Goal: Task Accomplishment & Management: Complete application form

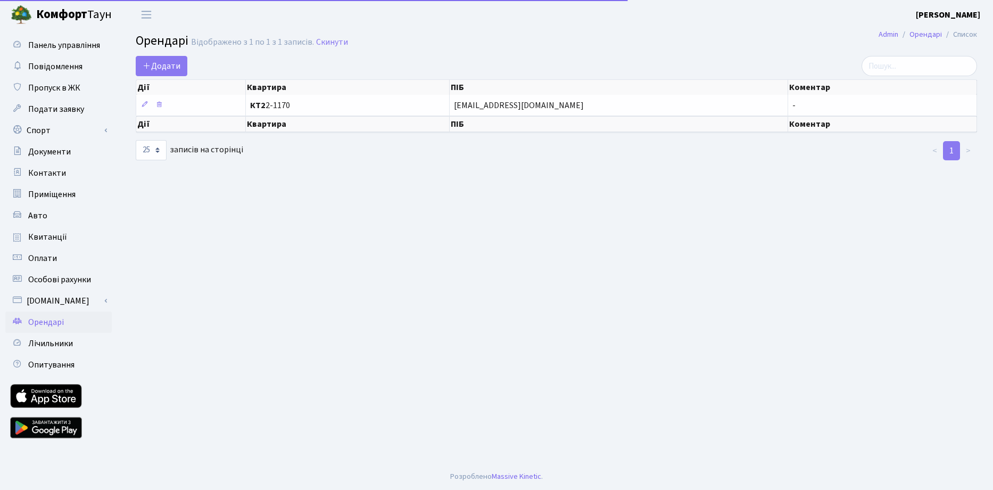
select select "25"
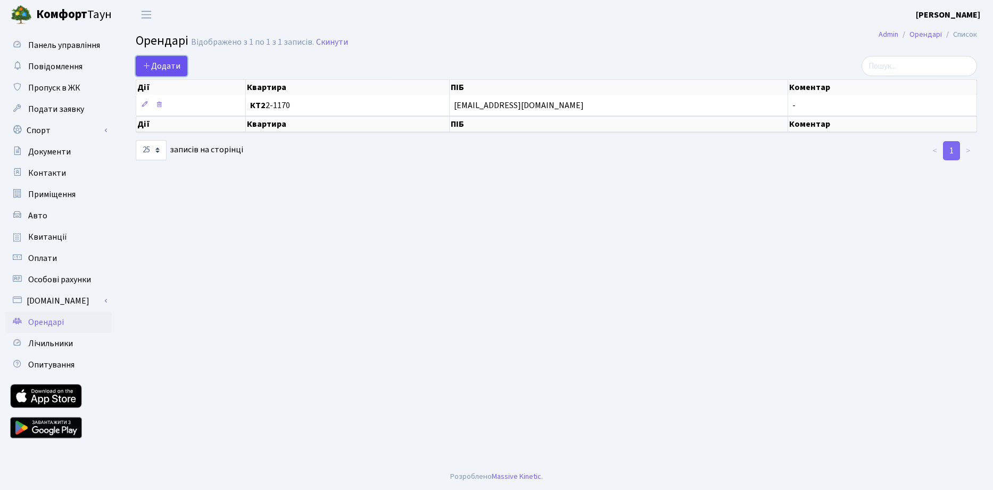
click at [149, 64] on icon at bounding box center [147, 65] width 9 height 9
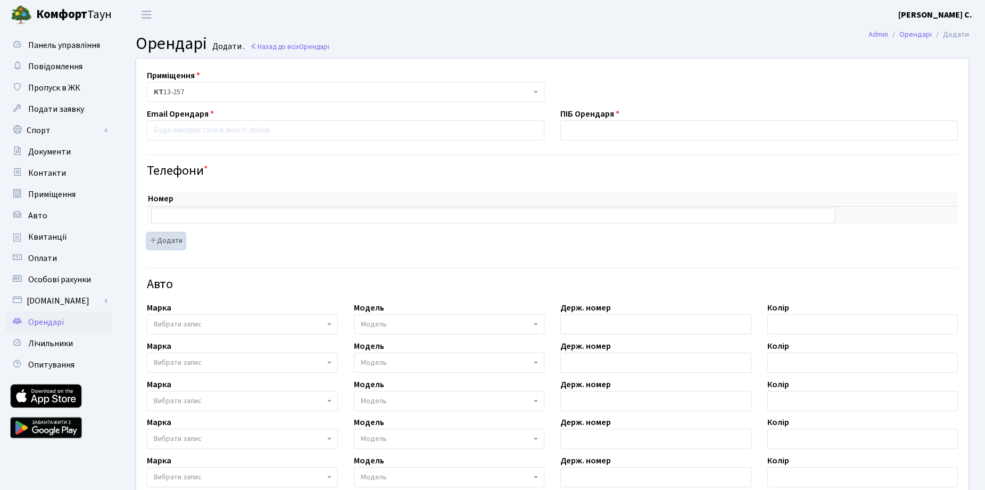
click at [152, 239] on icon "button" at bounding box center [153, 239] width 7 height 7
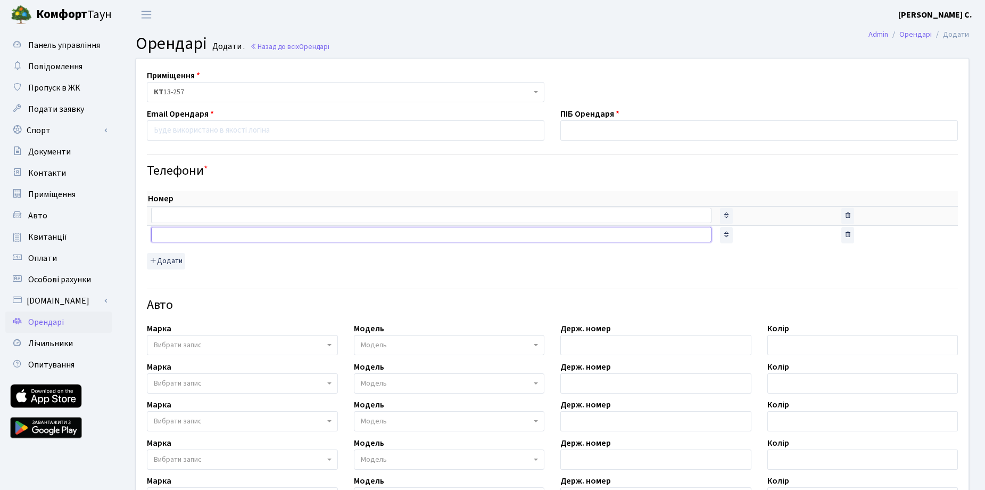
click at [167, 236] on input "text" at bounding box center [431, 234] width 560 height 15
click at [273, 259] on div "Номер sort item delete item sort item delete item sort item" at bounding box center [552, 230] width 811 height 78
click at [171, 343] on span "Вибрати запис" at bounding box center [178, 344] width 48 height 11
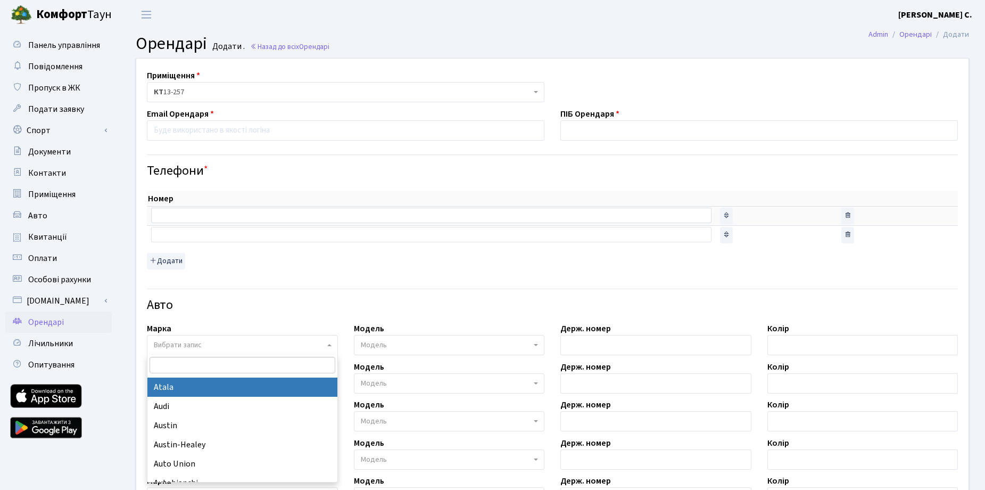
scroll to position [585, 0]
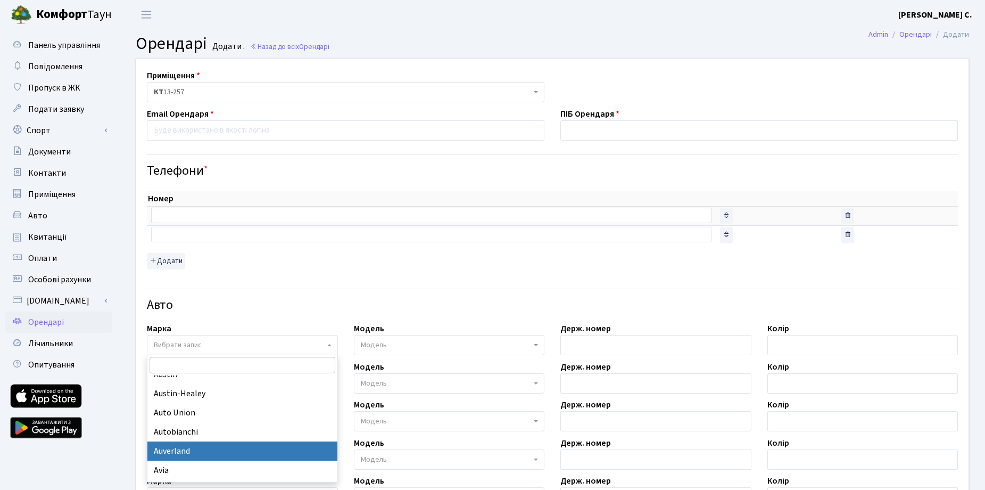
select select "160"
select select
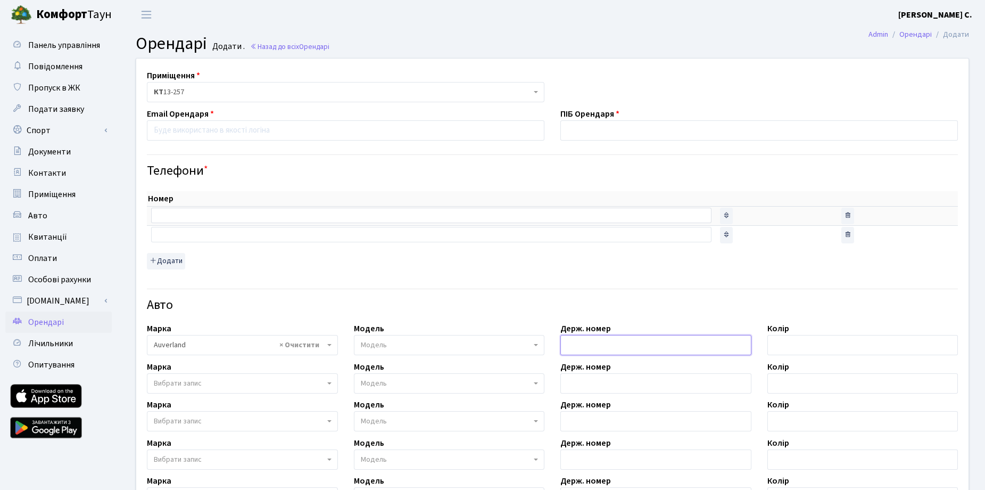
click at [574, 345] on input "text" at bounding box center [655, 345] width 191 height 20
type input "KX0143AB"
click at [796, 344] on input "text" at bounding box center [862, 345] width 191 height 20
type input "сірий"
click at [471, 345] on span "Модель" at bounding box center [446, 344] width 171 height 11
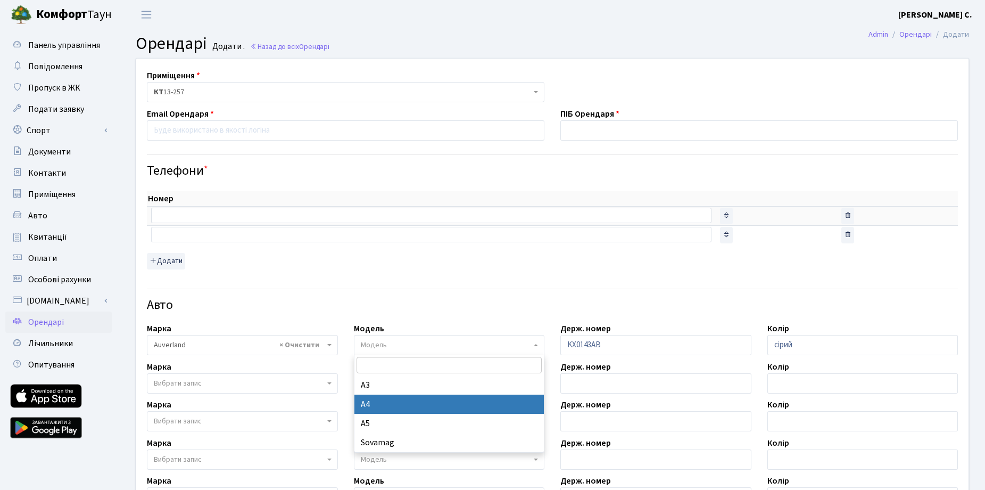
select select "4539"
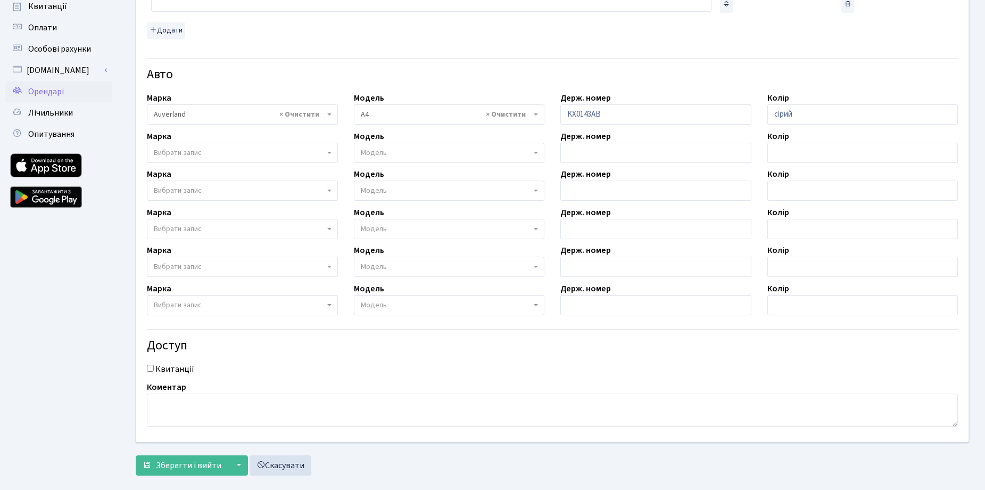
scroll to position [248, 0]
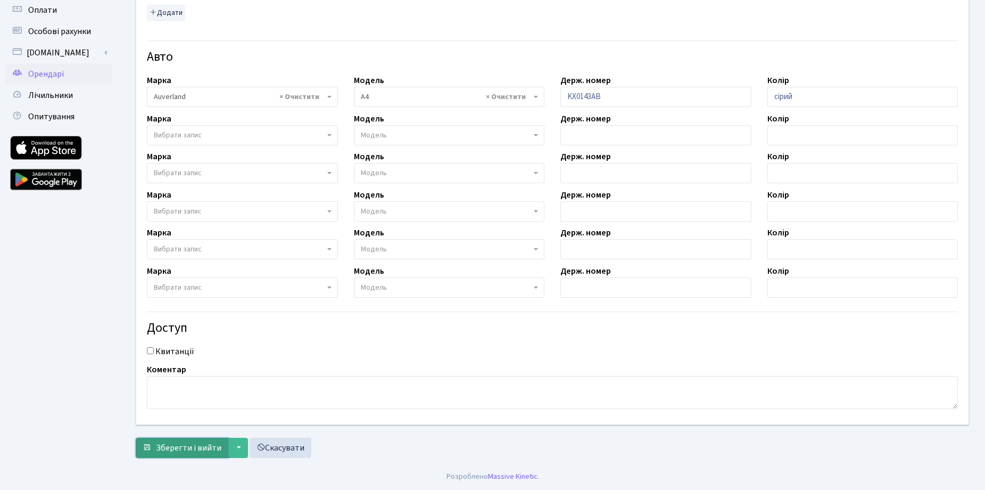
click at [190, 447] on span "Зберегти і вийти" at bounding box center [188, 448] width 65 height 12
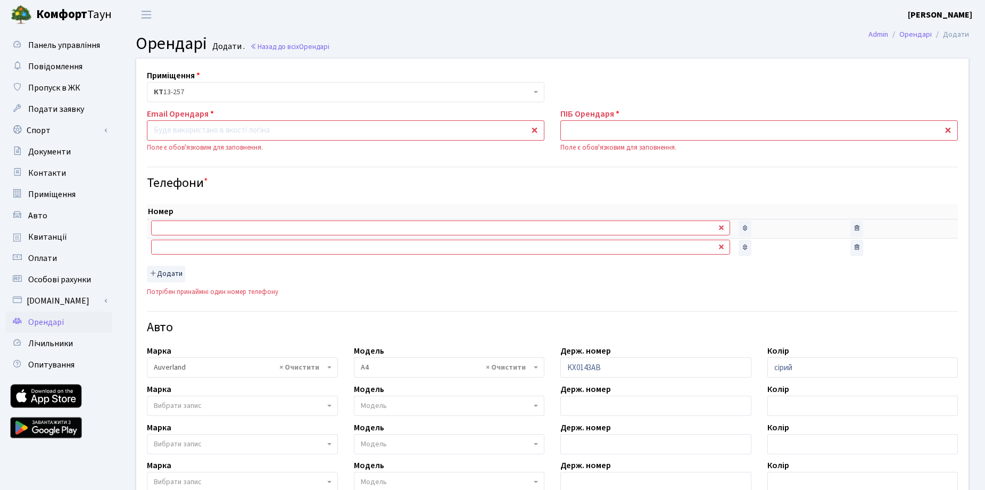
select select "4539"
click at [169, 132] on input "email" at bounding box center [345, 130] width 397 height 20
type input "sivanko52@gmail.com"
click at [577, 128] on input "text" at bounding box center [758, 130] width 397 height 20
click at [949, 129] on input "text" at bounding box center [758, 130] width 397 height 20
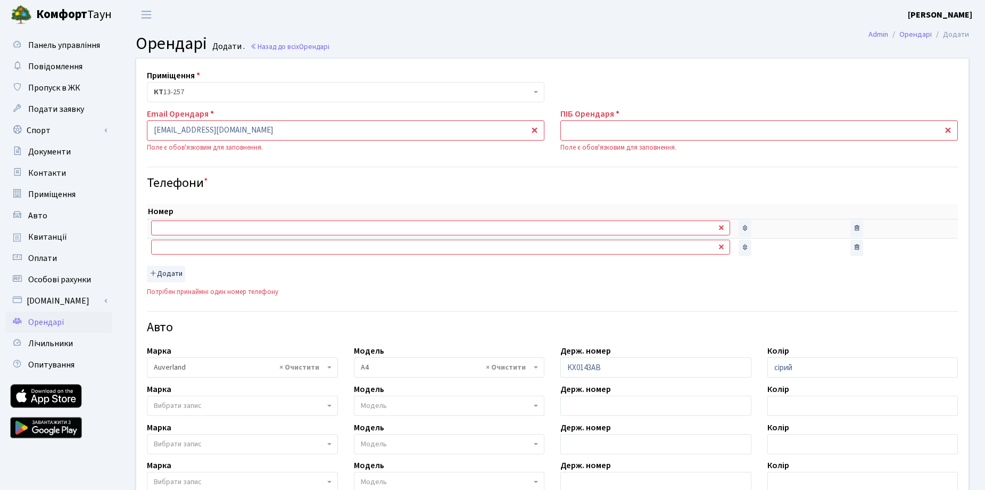
click at [948, 131] on input "text" at bounding box center [758, 130] width 397 height 20
drag, startPoint x: 250, startPoint y: 129, endPoint x: 115, endPoint y: 135, distance: 134.7
click at [115, 134] on div "Панель управління Повідомлення Пропуск в ЖК Подати заявку Спорт Бронювання Скар…" at bounding box center [492, 381] width 985 height 704
click at [709, 247] on input "text" at bounding box center [440, 246] width 579 height 15
click at [853, 247] on icon "button" at bounding box center [856, 246] width 7 height 7
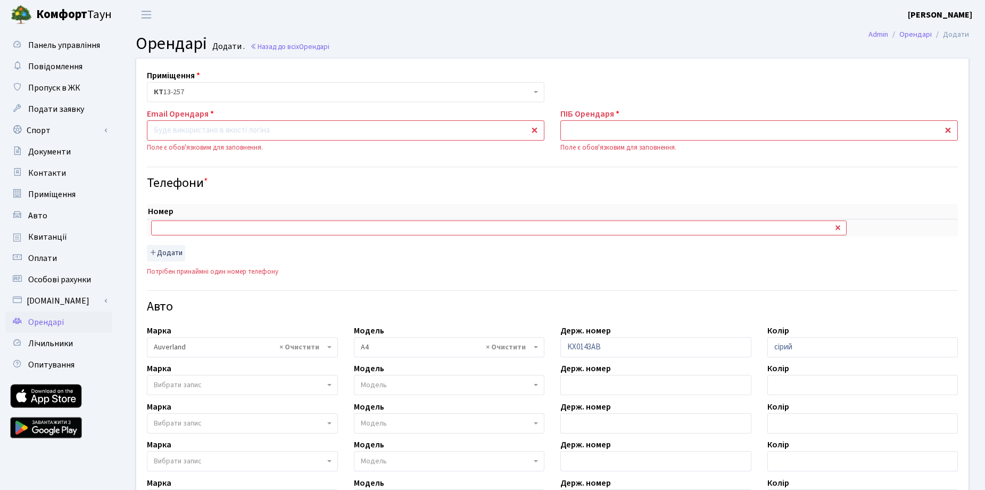
click at [160, 134] on input "email" at bounding box center [345, 130] width 397 height 20
type input "avetikavagan74@gmail.com"
click at [582, 130] on input "text" at bounding box center [758, 130] width 397 height 20
type input "[PERSON_NAME]"
click at [212, 228] on input "text" at bounding box center [498, 227] width 695 height 15
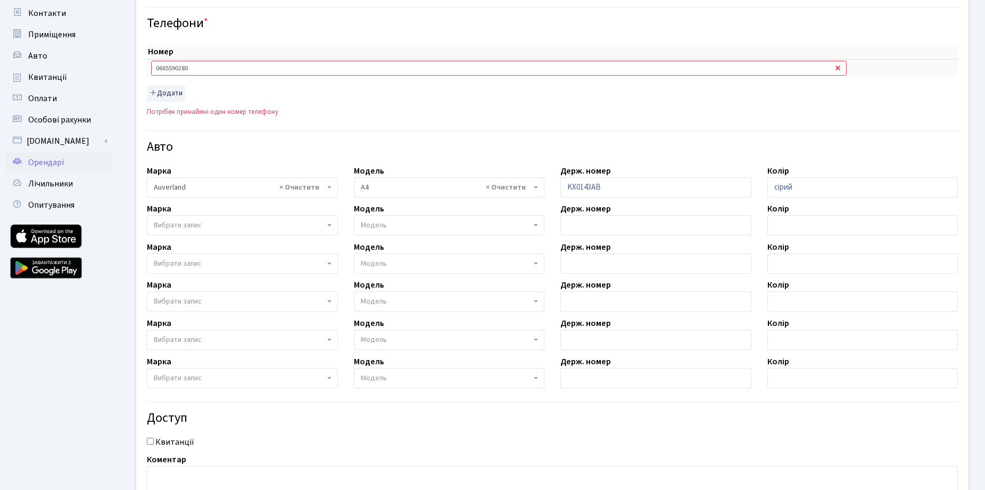
scroll to position [250, 0]
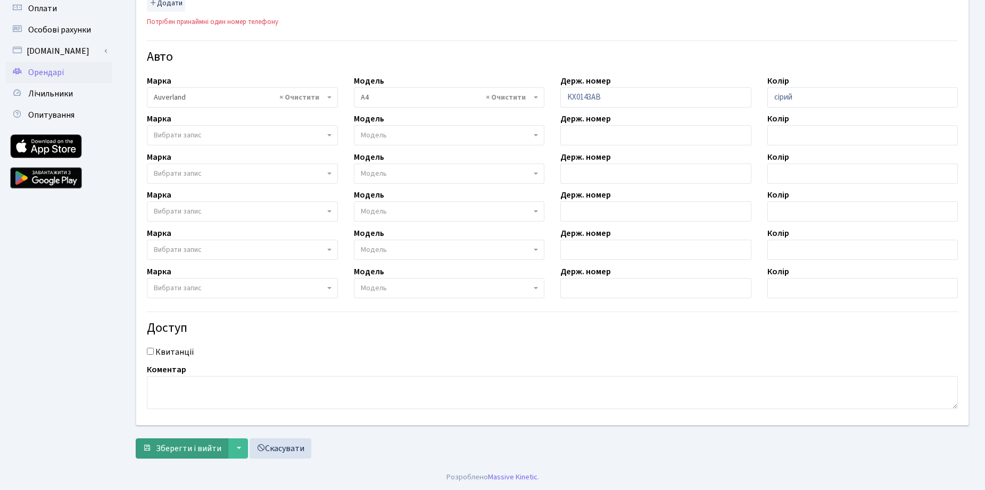
type input "0665590280"
click at [195, 445] on span "Зберегти і вийти" at bounding box center [188, 448] width 65 height 12
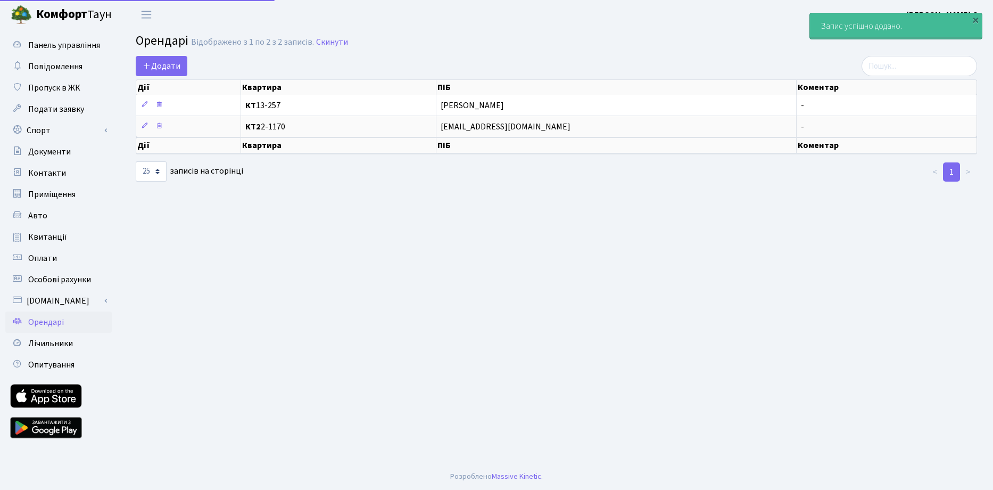
select select "25"
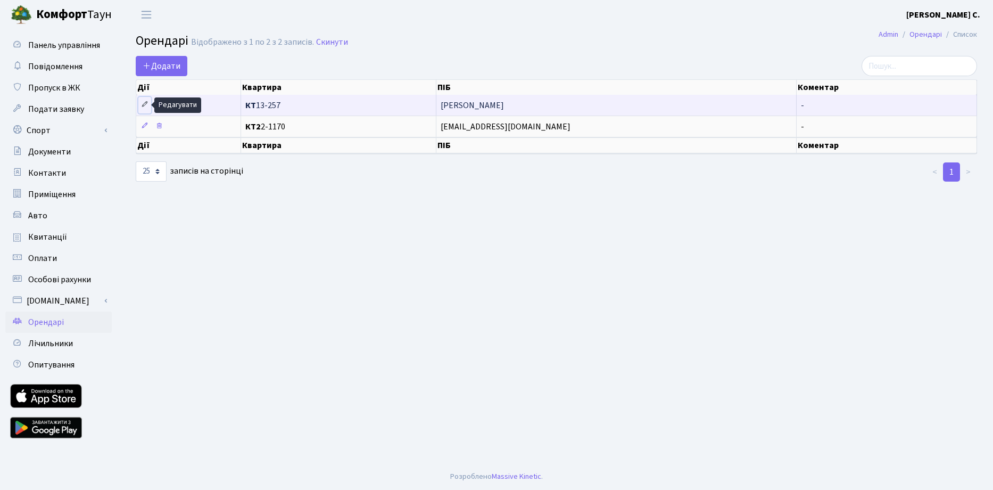
click at [145, 106] on icon at bounding box center [144, 104] width 7 height 7
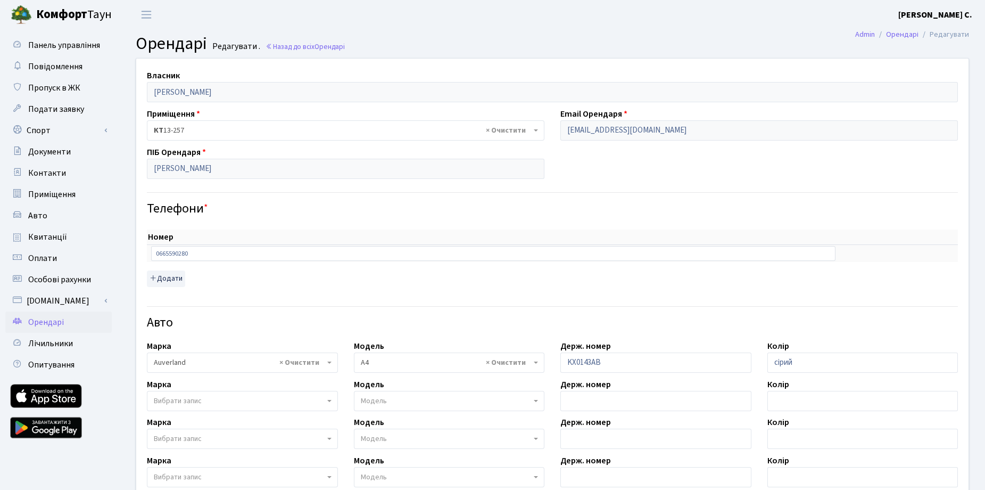
select select "4539"
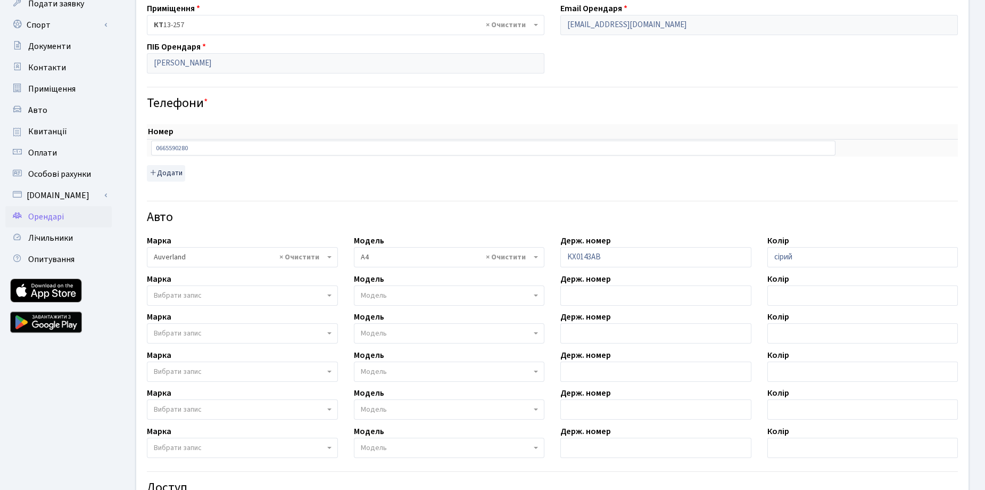
scroll to position [106, 0]
select select
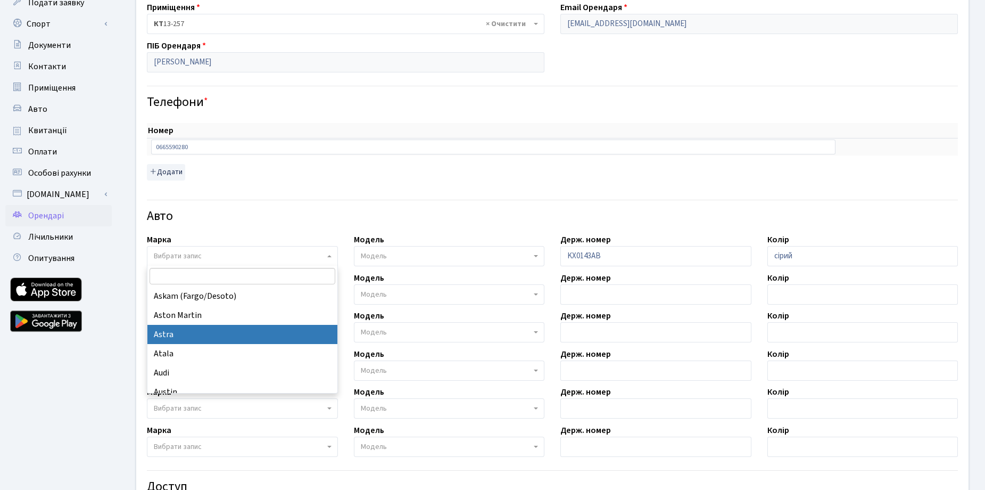
scroll to position [532, 0]
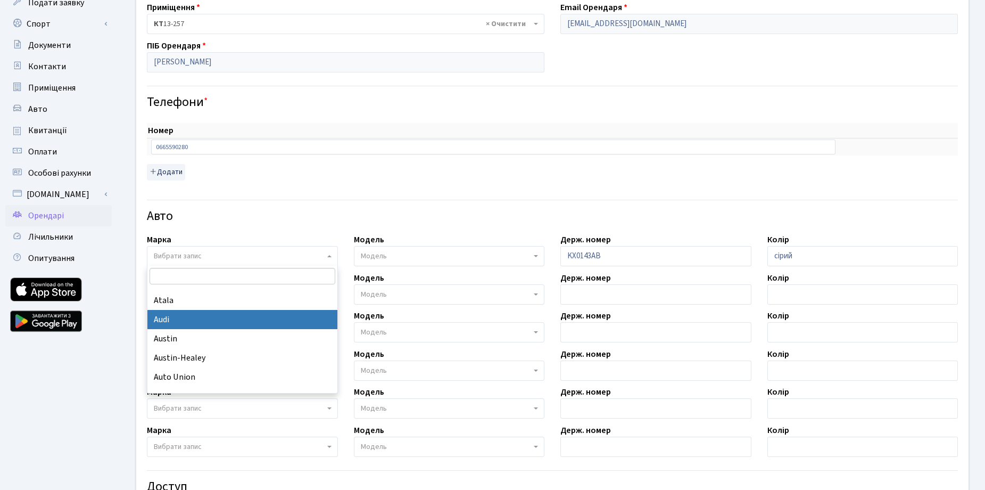
select select "13"
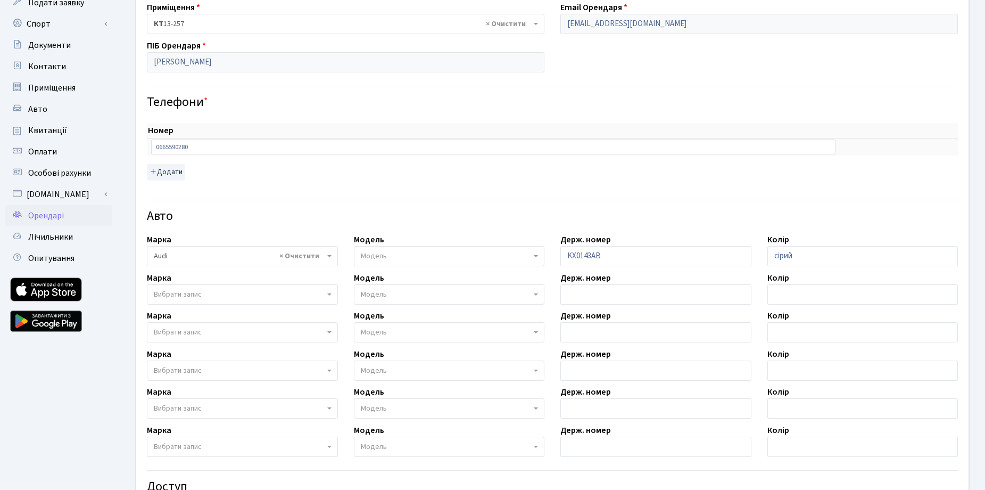
click at [392, 256] on span "Модель" at bounding box center [446, 256] width 171 height 11
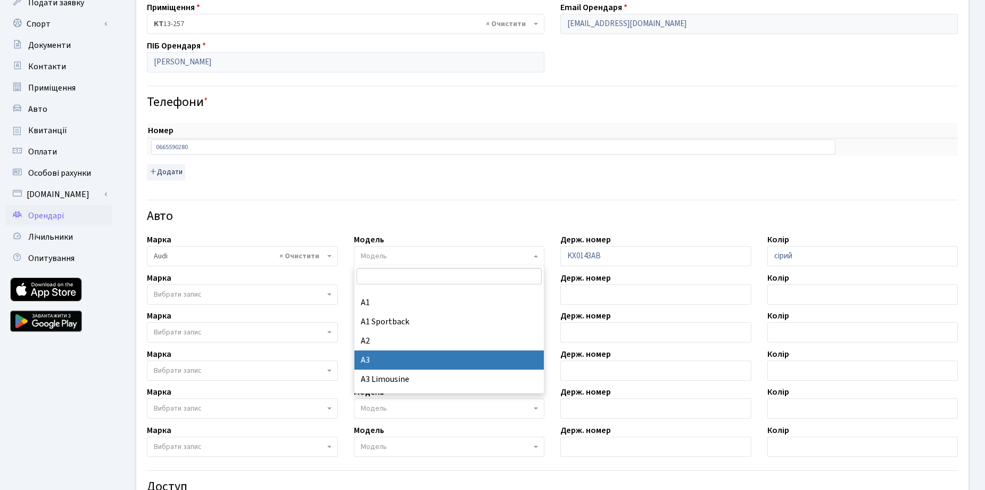
scroll to position [296, 0]
select select "155"
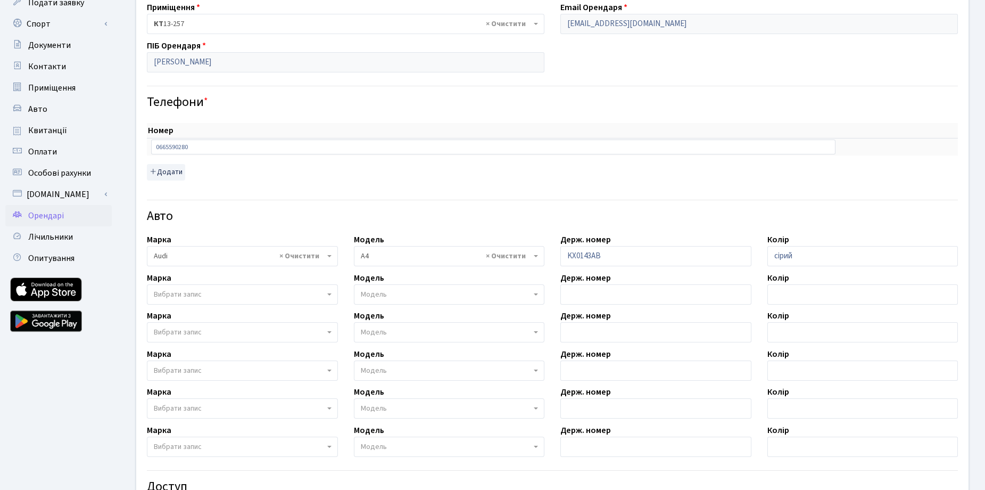
scroll to position [266, 0]
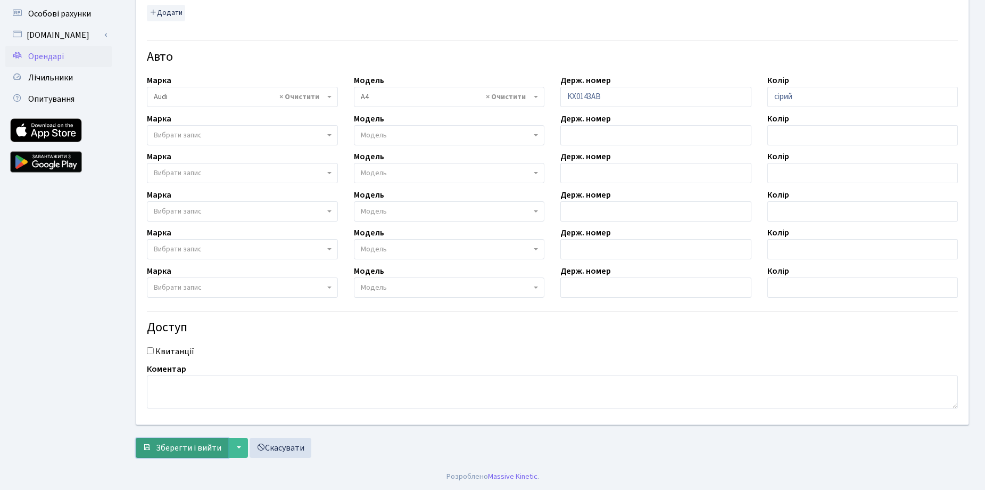
click at [202, 446] on span "Зберегти і вийти" at bounding box center [188, 448] width 65 height 12
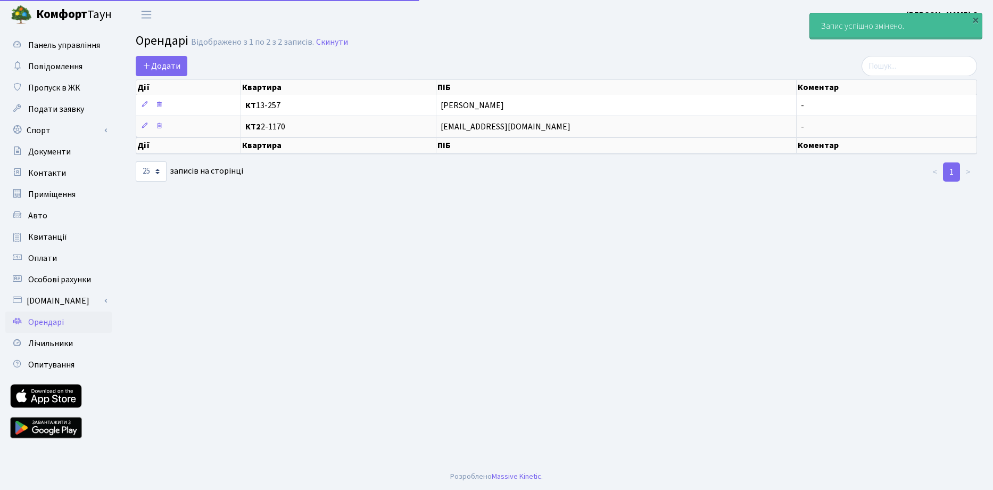
select select "25"
